Goal: Information Seeking & Learning: Learn about a topic

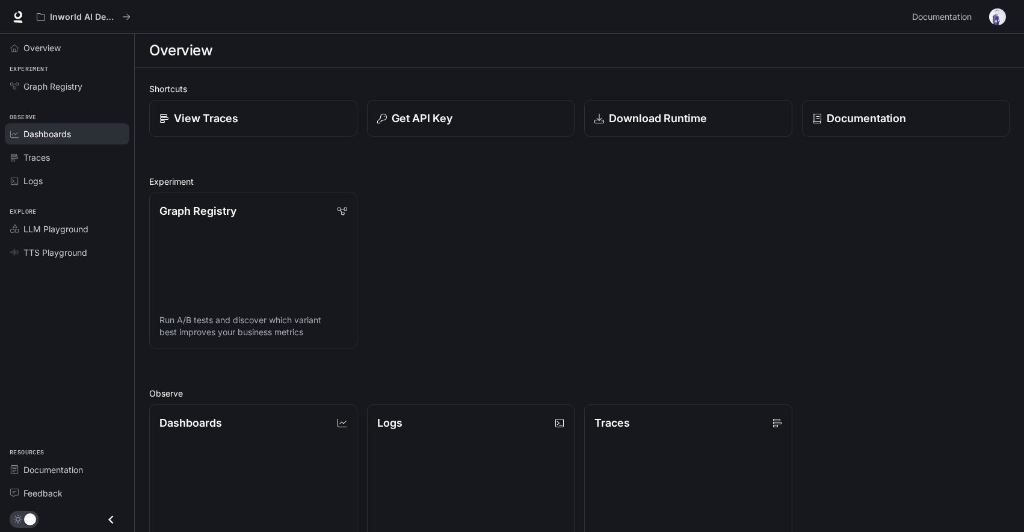
click at [56, 143] on link "Dashboards" at bounding box center [67, 133] width 125 height 21
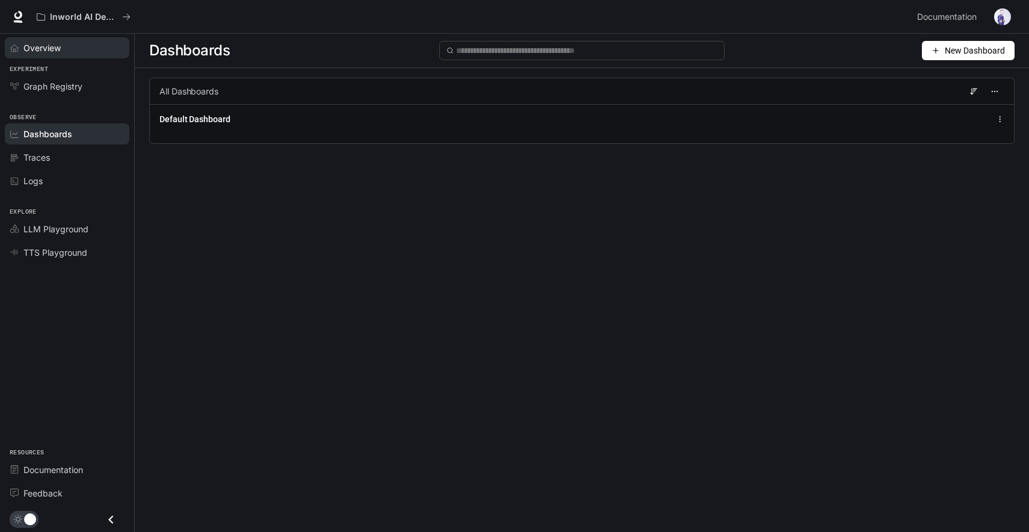
click at [43, 48] on span "Overview" at bounding box center [41, 48] width 37 height 13
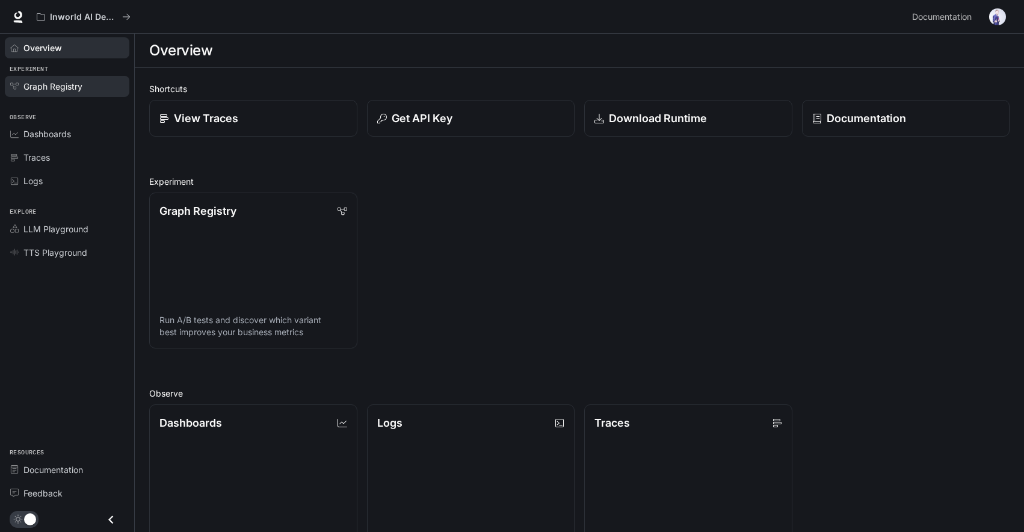
click at [59, 85] on span "Graph Registry" at bounding box center [52, 86] width 59 height 13
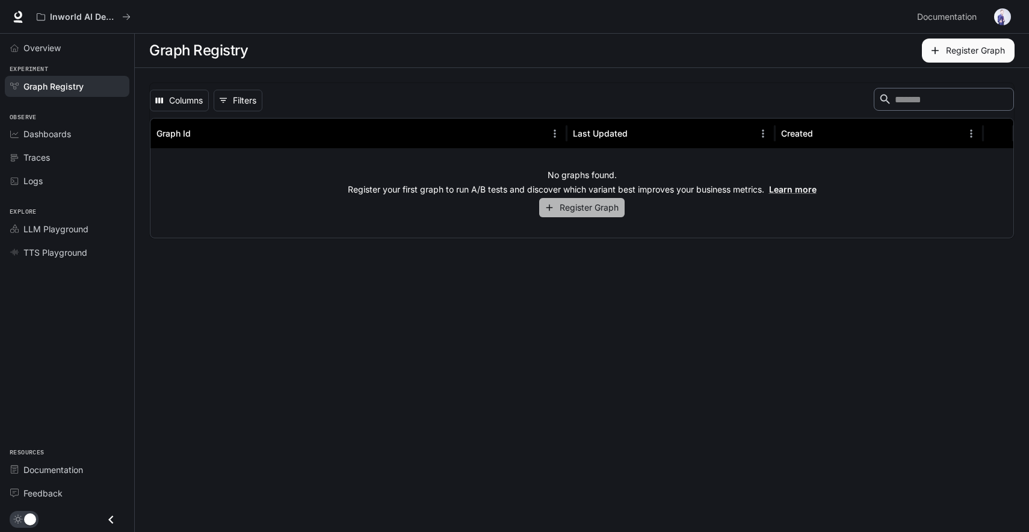
click at [609, 207] on button "Register Graph" at bounding box center [581, 208] width 85 height 20
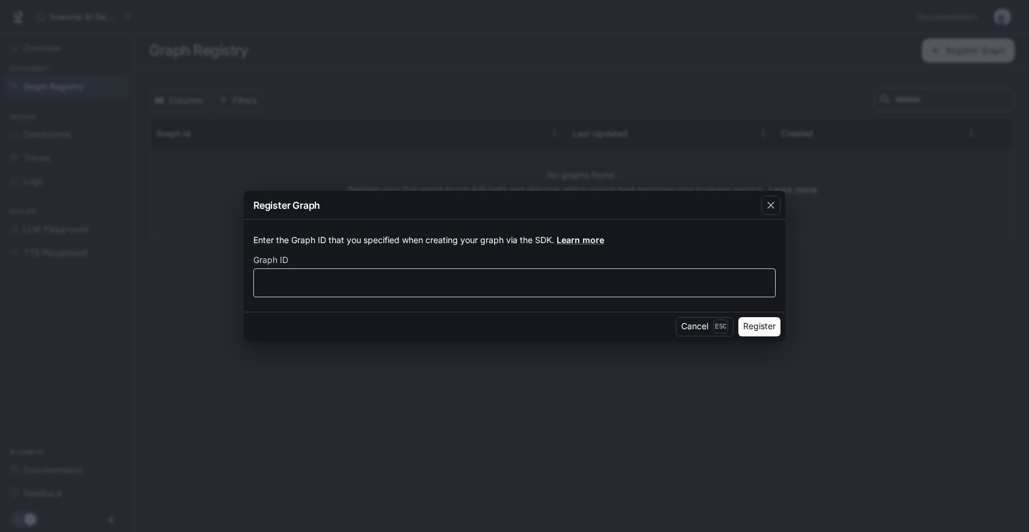
click at [309, 289] on div "​" at bounding box center [514, 282] width 522 height 29
click at [695, 325] on button "Cancel Esc" at bounding box center [705, 326] width 58 height 19
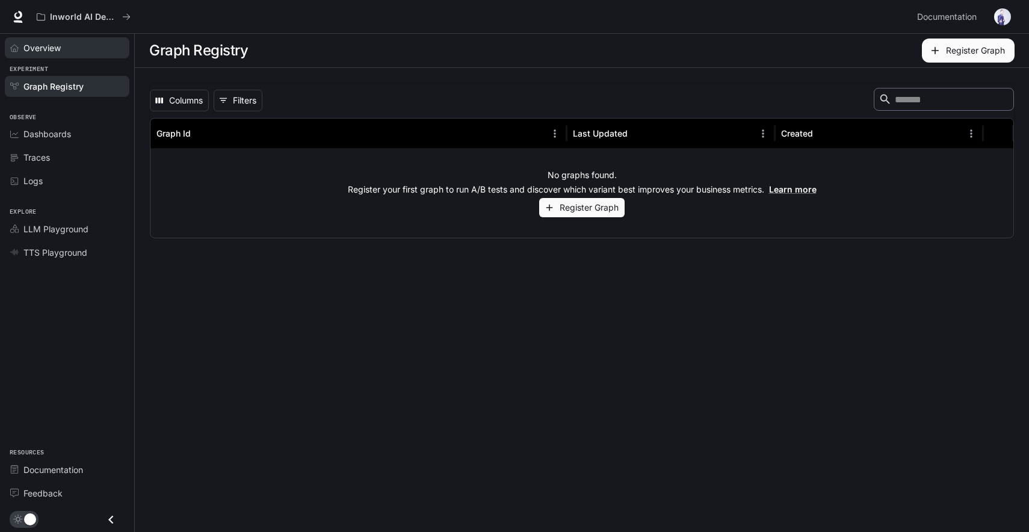
click at [46, 48] on span "Overview" at bounding box center [41, 48] width 37 height 13
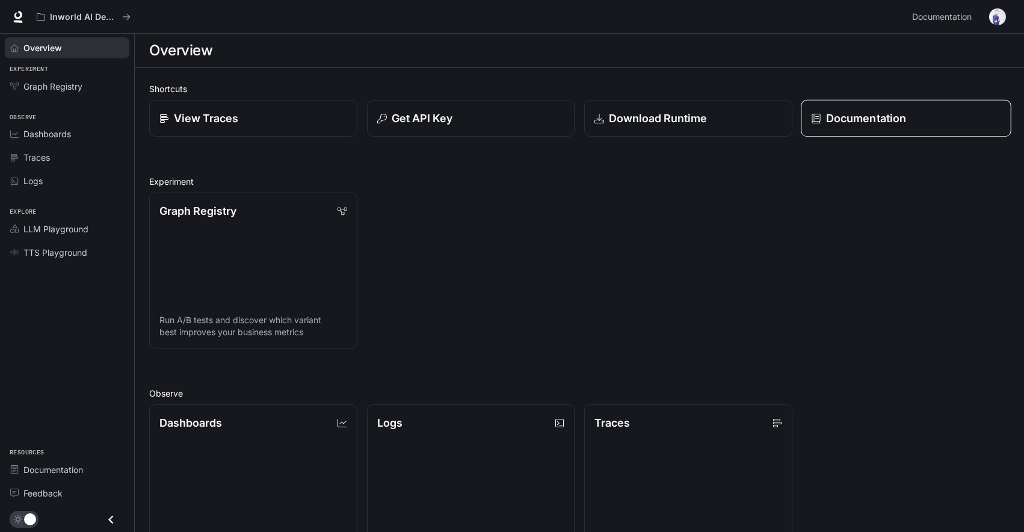
click at [887, 118] on p "Documentation" at bounding box center [865, 118] width 80 height 16
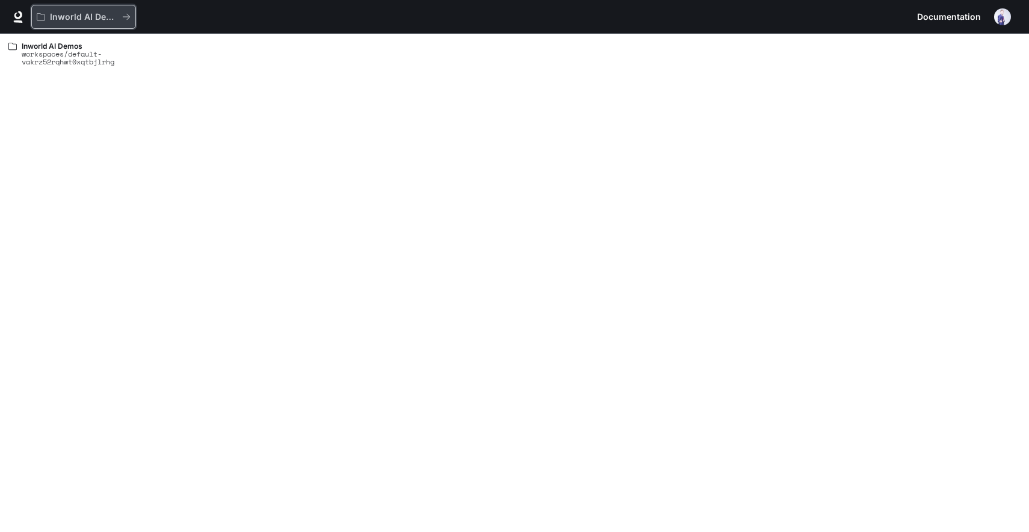
click at [85, 22] on button "Inworld AI Demos" at bounding box center [83, 17] width 105 height 24
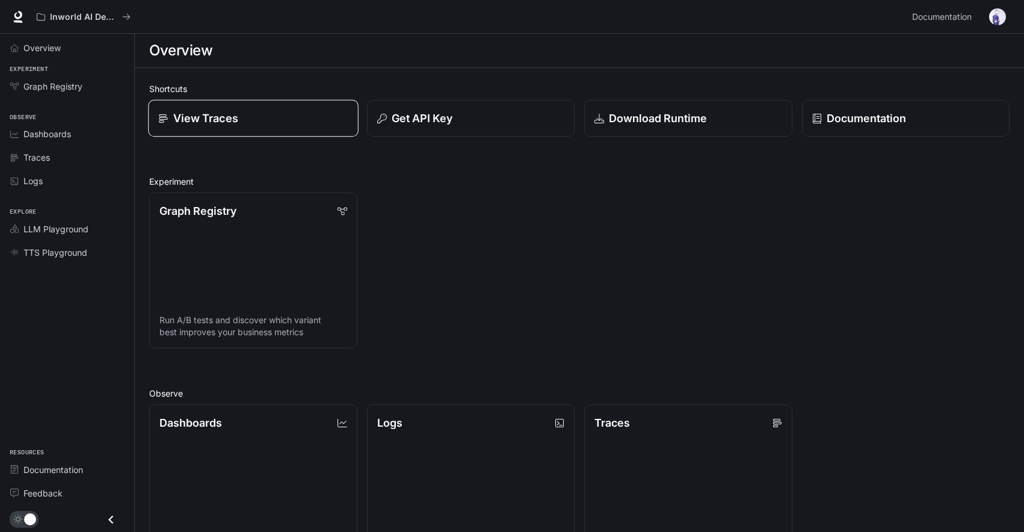
click at [212, 120] on p "View Traces" at bounding box center [205, 118] width 65 height 16
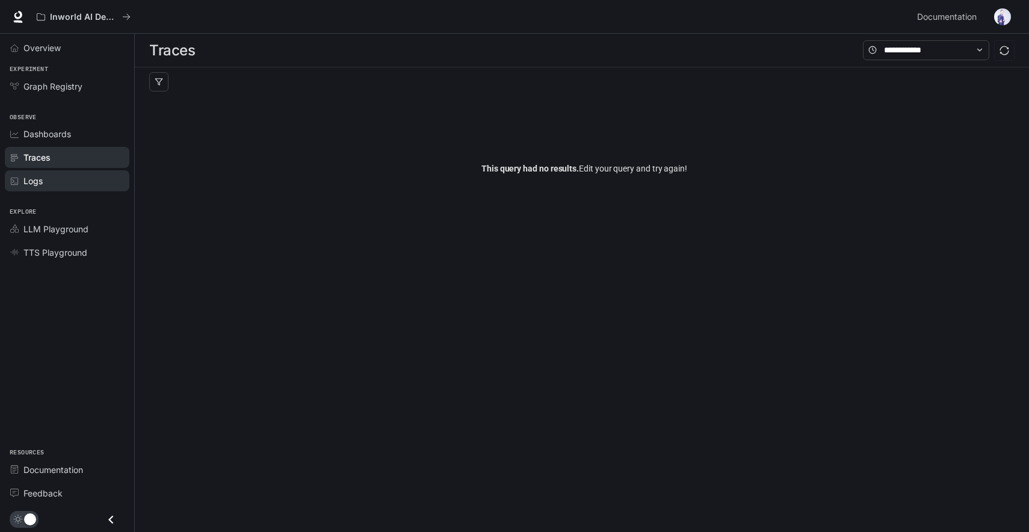
click at [67, 182] on div "Logs" at bounding box center [73, 180] width 100 height 13
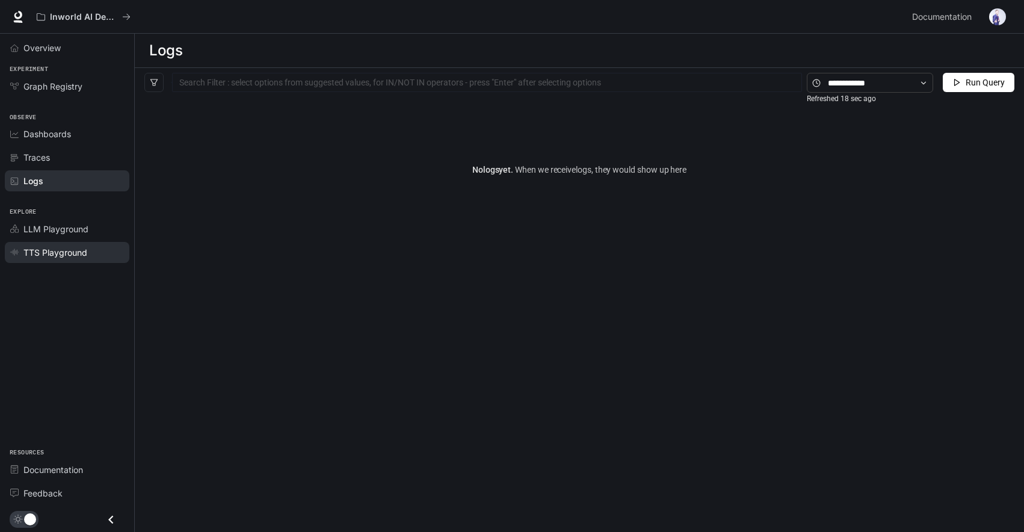
click at [58, 247] on span "TTS Playground" at bounding box center [55, 252] width 64 height 13
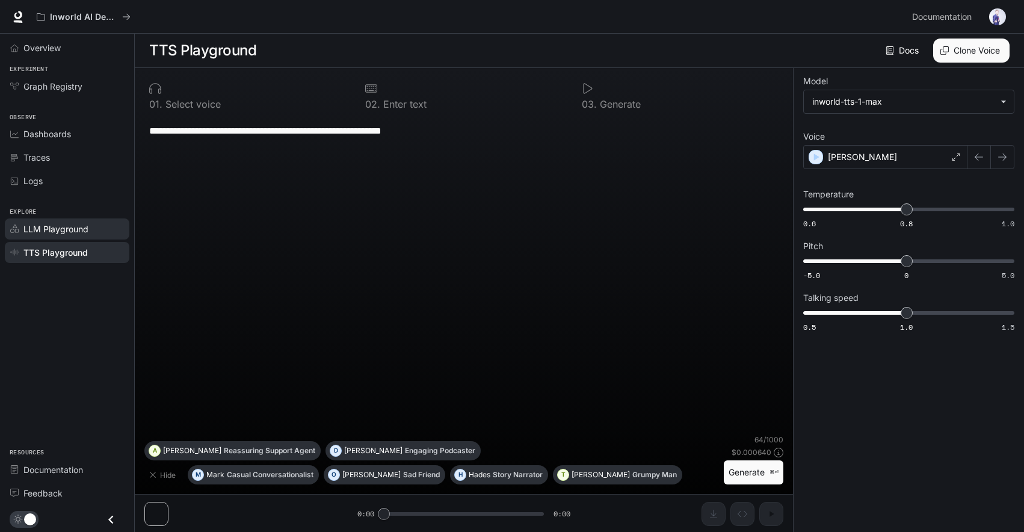
click at [58, 233] on span "LLM Playground" at bounding box center [55, 229] width 65 height 13
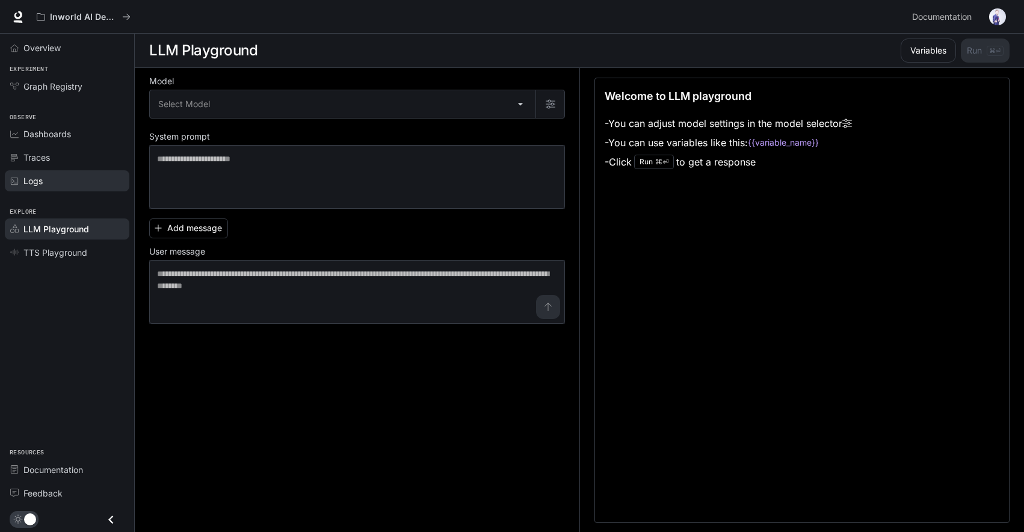
click at [42, 182] on span "Logs" at bounding box center [32, 180] width 19 height 13
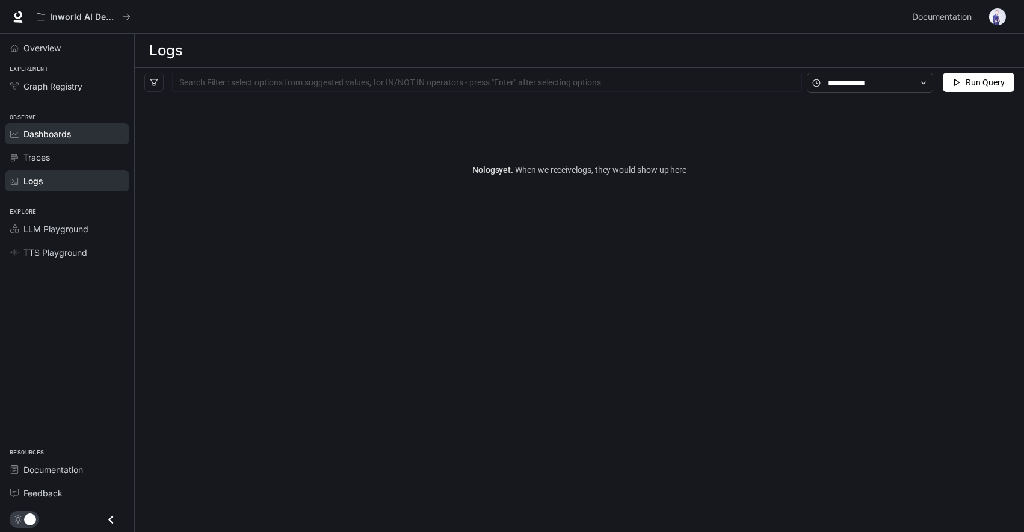
click at [46, 125] on link "Dashboards" at bounding box center [67, 133] width 125 height 21
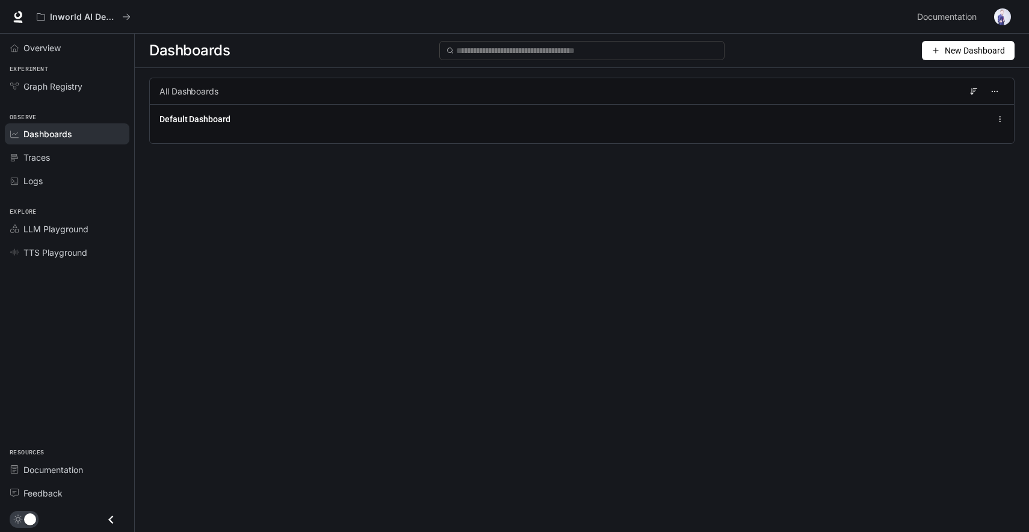
click at [109, 519] on icon "Close drawer" at bounding box center [110, 519] width 5 height 8
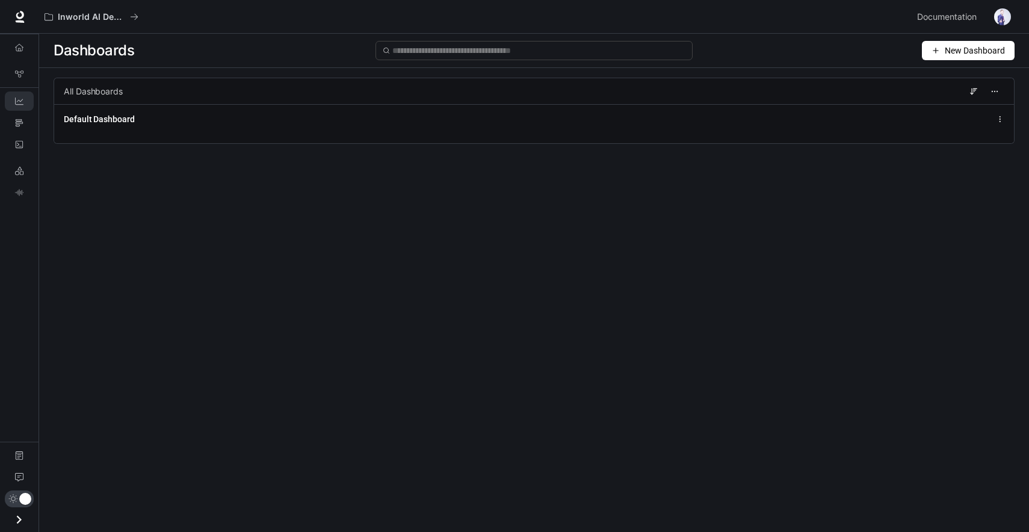
click at [17, 516] on icon "Open drawer" at bounding box center [19, 519] width 5 height 8
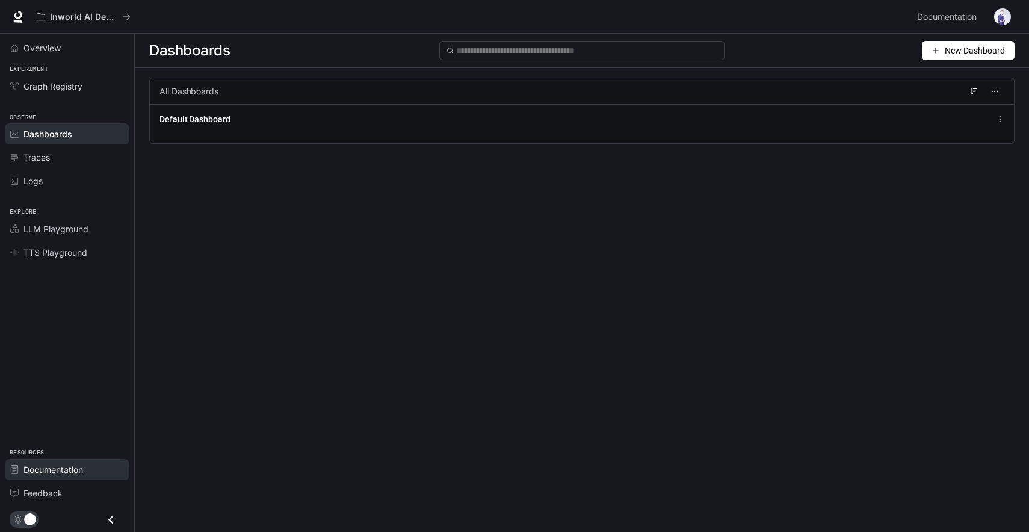
click at [35, 467] on span "Documentation" at bounding box center [53, 469] width 60 height 13
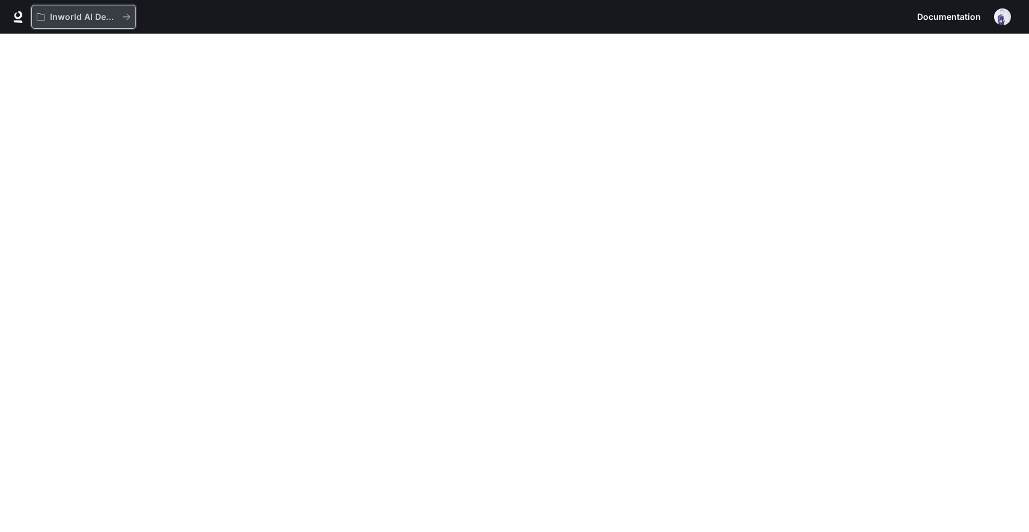
click at [88, 23] on button "Inworld AI Demos" at bounding box center [83, 17] width 105 height 24
